Goal: Task Accomplishment & Management: Manage account settings

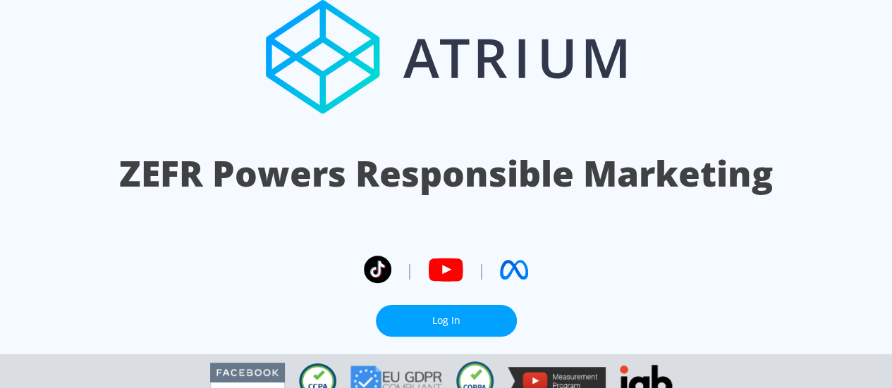
click at [451, 305] on link "Log In" at bounding box center [446, 321] width 141 height 32
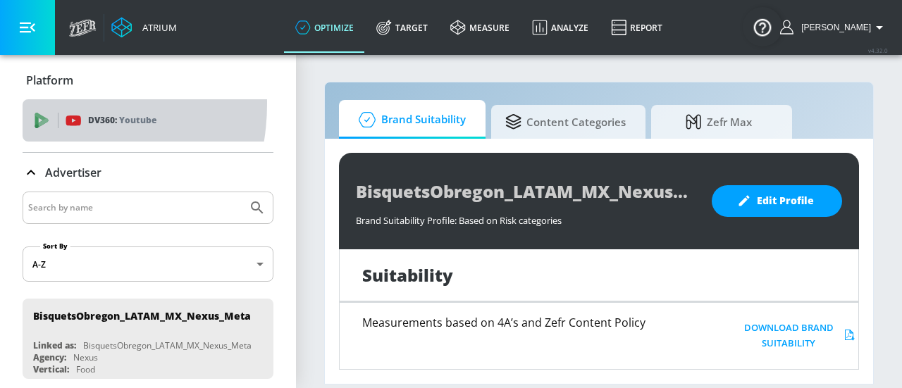
drag, startPoint x: 62, startPoint y: 84, endPoint x: 34, endPoint y: 104, distance: 34.8
click at [34, 104] on div "DV360: Youtube" at bounding box center [148, 120] width 251 height 42
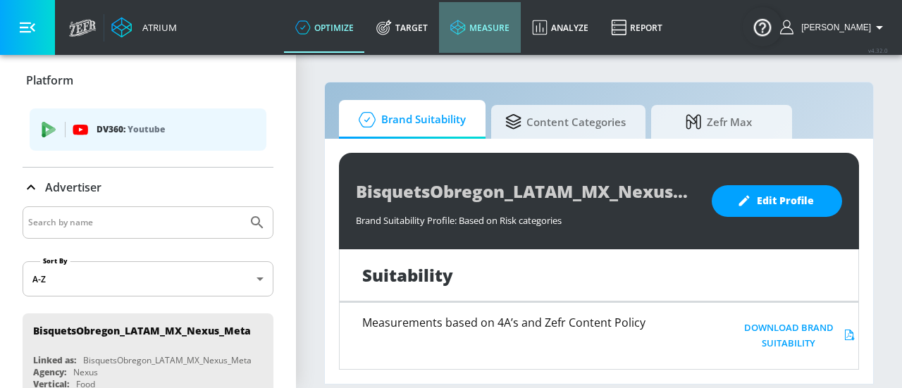
click at [508, 31] on link "measure" at bounding box center [480, 27] width 82 height 51
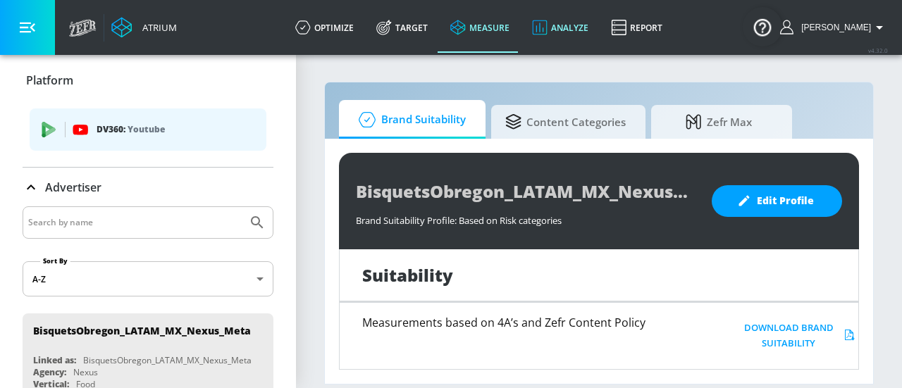
click at [580, 23] on link "Analyze" at bounding box center [560, 27] width 79 height 51
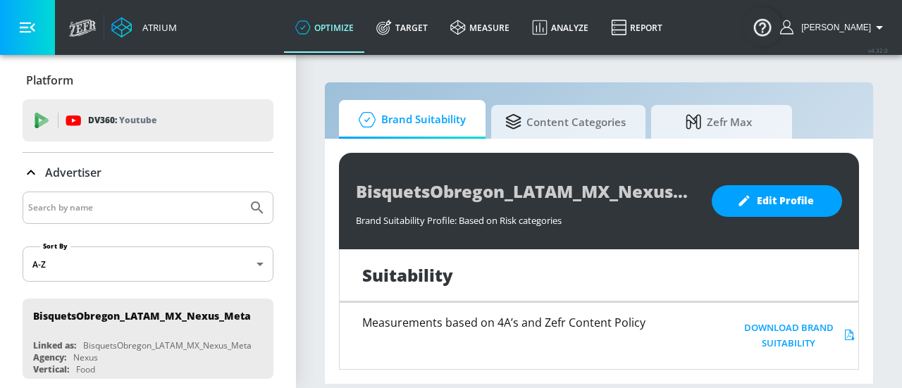
click at [25, 171] on icon at bounding box center [31, 172] width 17 height 17
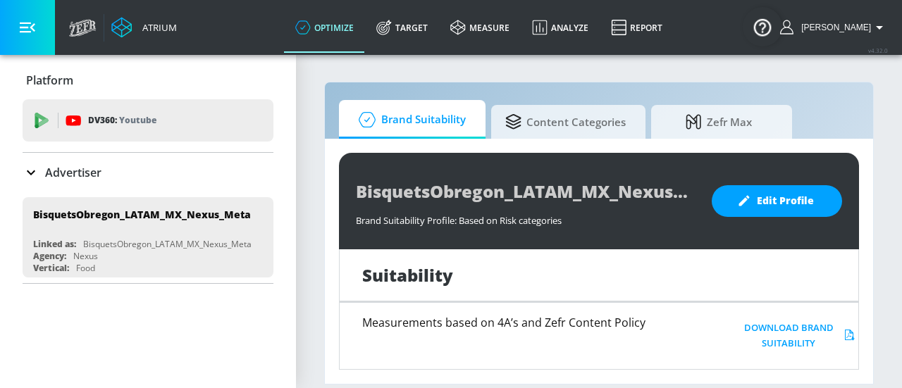
click at [47, 77] on p "Platform" at bounding box center [49, 81] width 47 height 16
click at [42, 27] on button "button" at bounding box center [27, 27] width 55 height 55
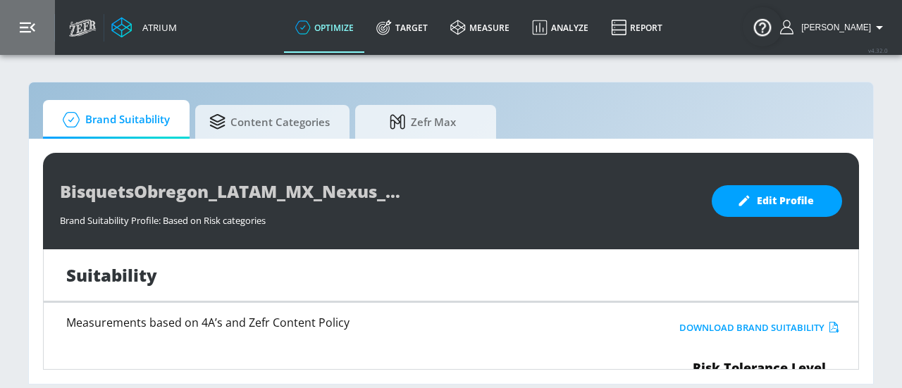
click at [42, 35] on button "button" at bounding box center [27, 27] width 55 height 55
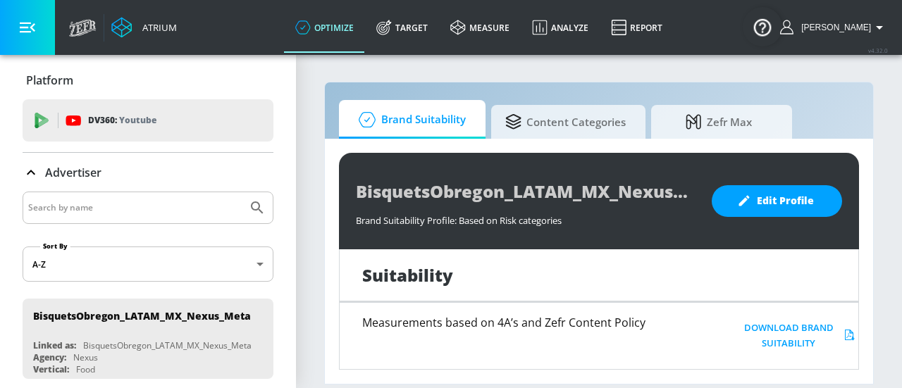
click at [170, 29] on div "Atrium" at bounding box center [157, 27] width 40 height 13
click at [582, 21] on link "Analyze" at bounding box center [560, 27] width 79 height 51
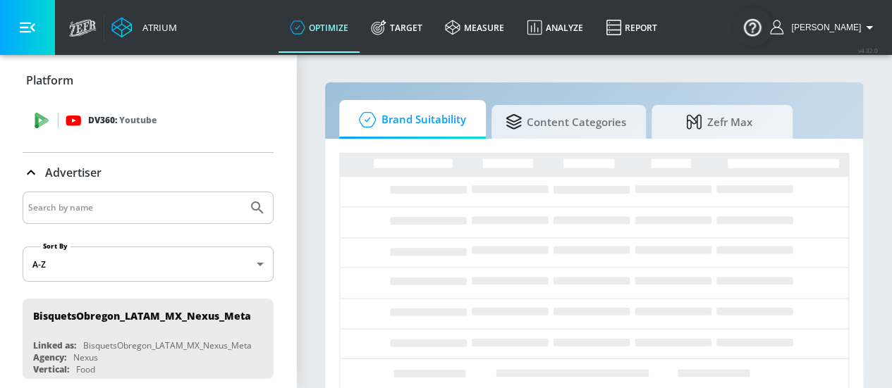
click at [240, 128] on div "DV360: Youtube" at bounding box center [164, 121] width 197 height 16
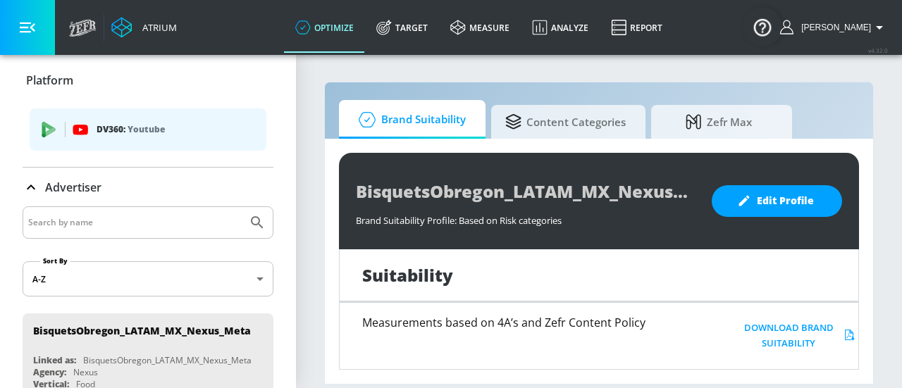
click at [237, 128] on p "DV360: Youtube" at bounding box center [176, 130] width 159 height 16
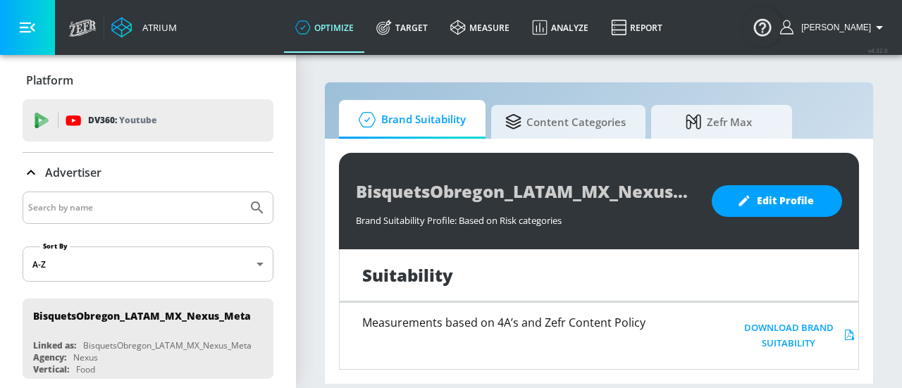
click at [237, 128] on div "DV360: Youtube" at bounding box center [164, 121] width 197 height 16
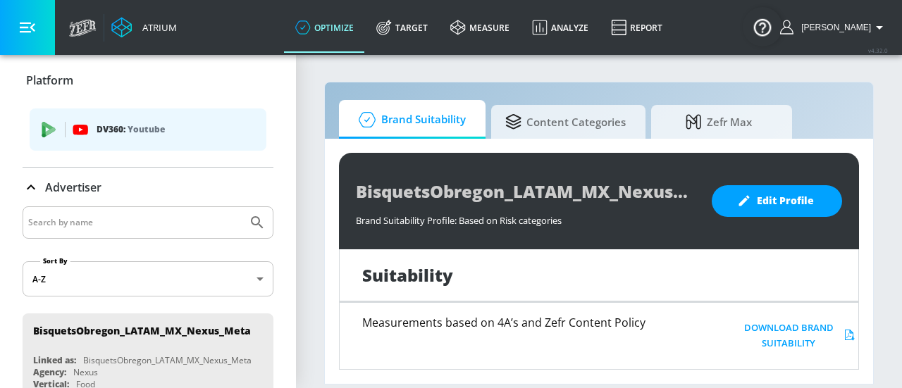
click at [878, 23] on icon "button" at bounding box center [879, 27] width 17 height 17
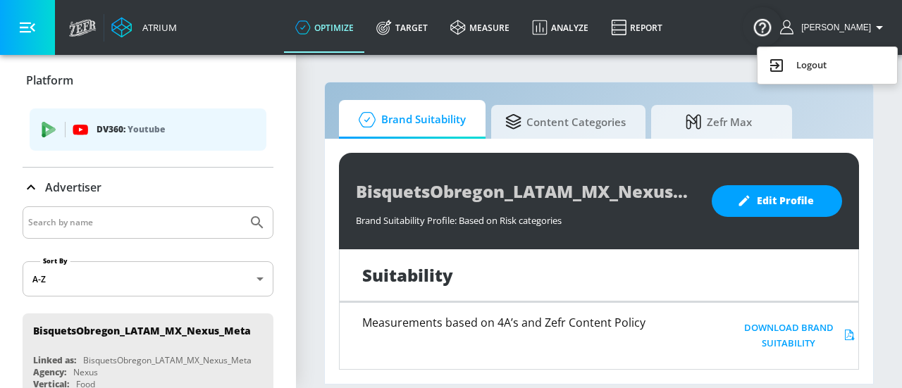
click at [792, 63] on div "Logout" at bounding box center [827, 65] width 118 height 17
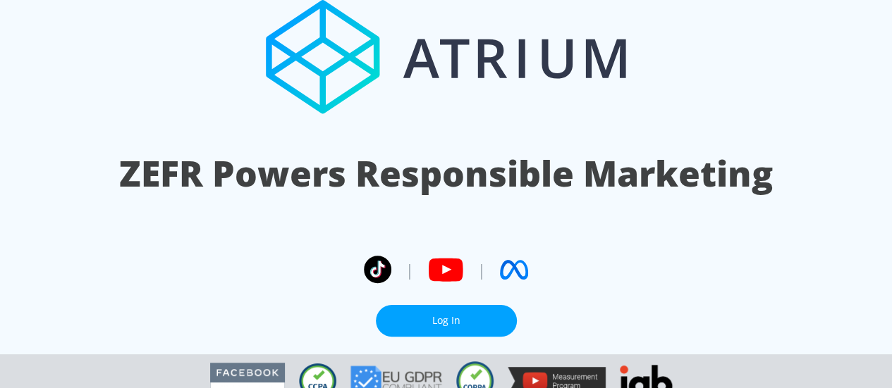
scroll to position [49, 0]
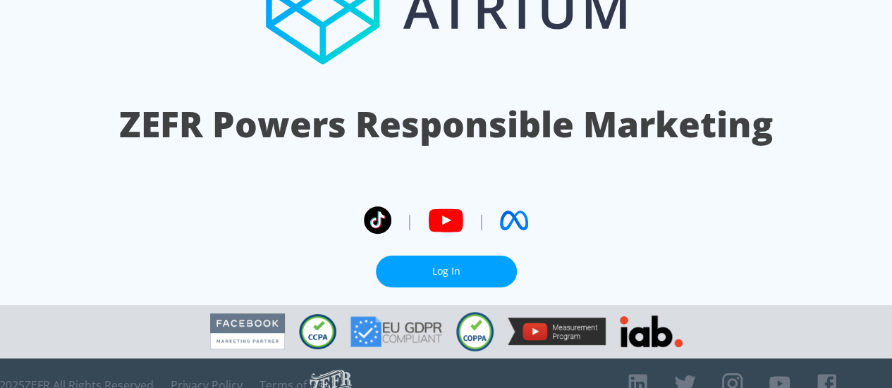
click at [417, 256] on link "Log In" at bounding box center [446, 272] width 141 height 32
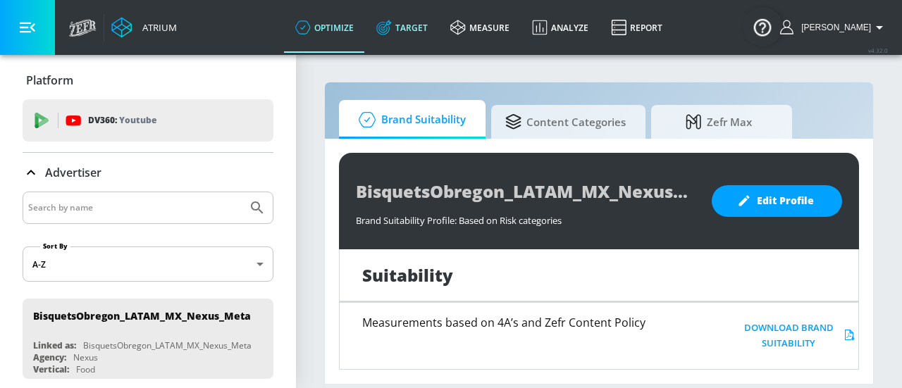
click at [439, 29] on link "Target" at bounding box center [402, 27] width 74 height 51
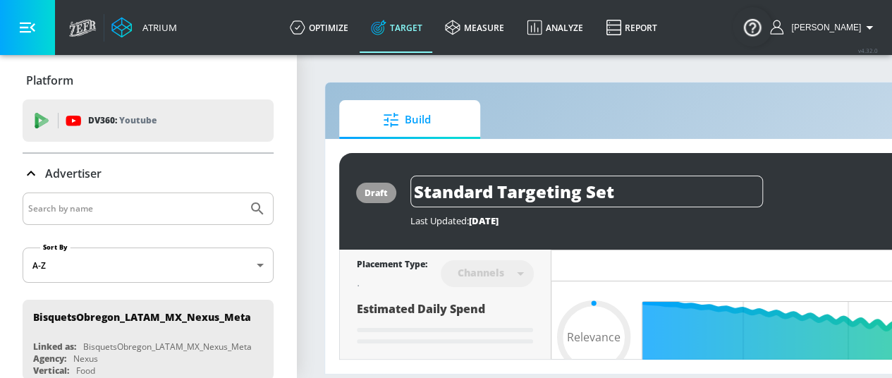
type input "0.05"
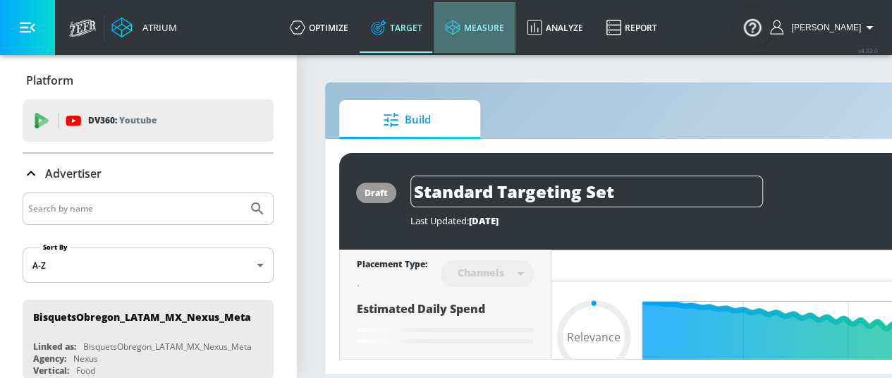
click at [515, 22] on link "measure" at bounding box center [475, 27] width 82 height 51
